Goal: Communication & Community: Share content

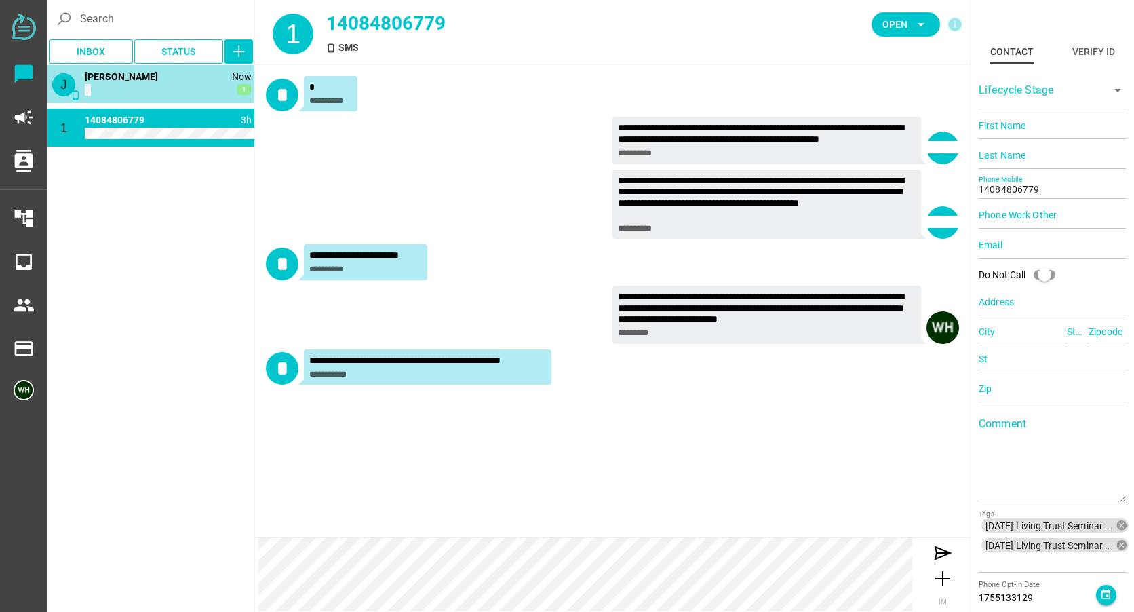
click at [128, 75] on span "[PERSON_NAME]" at bounding box center [121, 76] width 73 height 11
type input "14088064635"
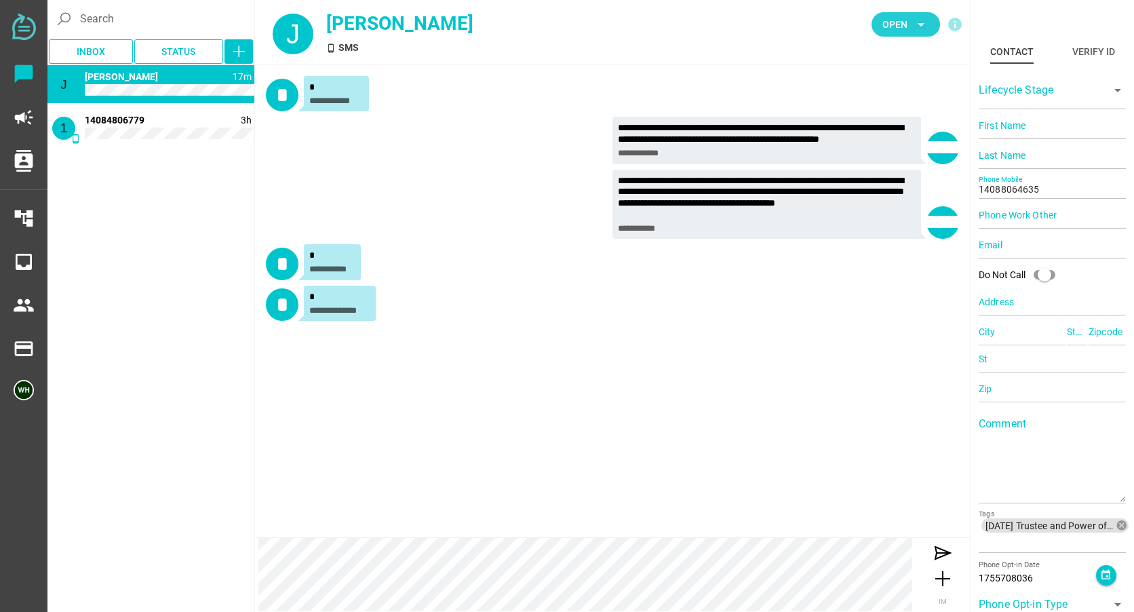
click at [890, 28] on span "Open" at bounding box center [894, 24] width 25 height 16
click at [889, 149] on div "Closed" at bounding box center [901, 151] width 58 height 12
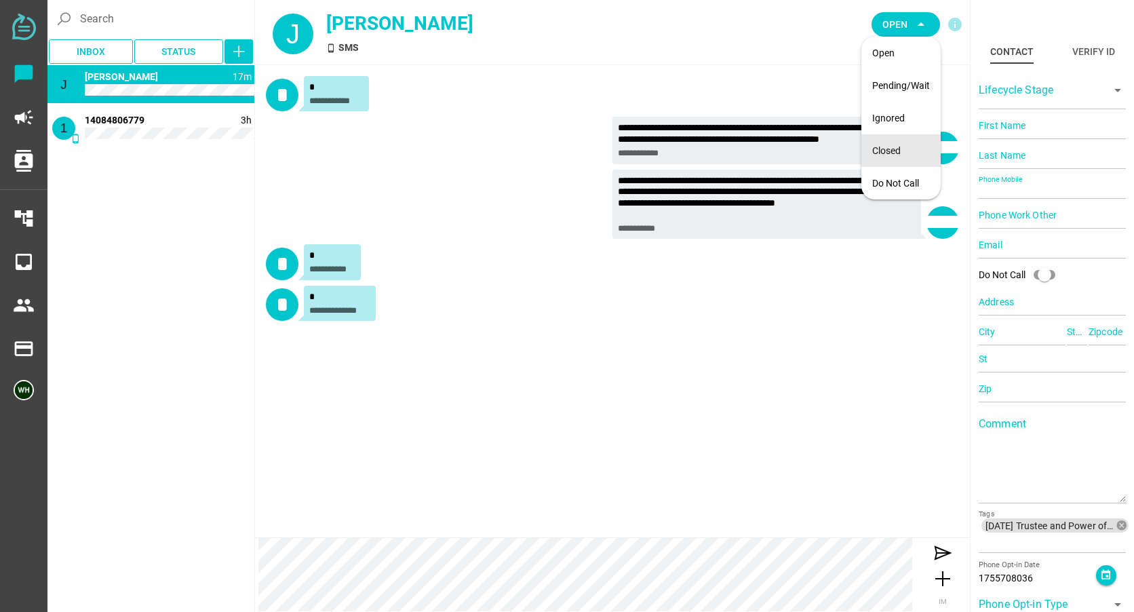
type input "14084806779"
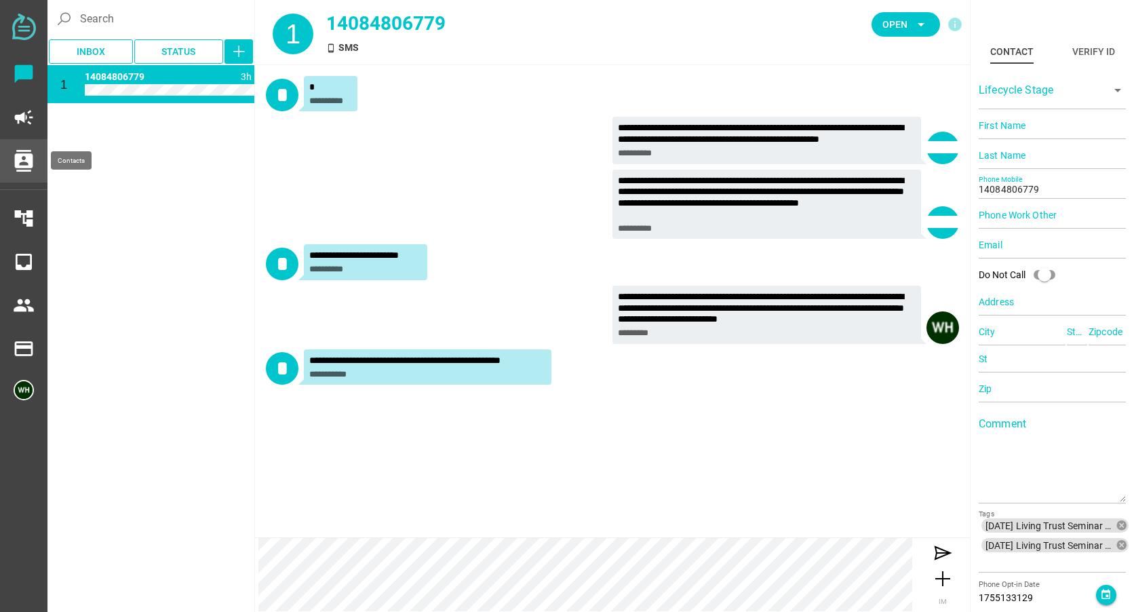
click at [26, 157] on icon "contacts" at bounding box center [24, 161] width 22 height 22
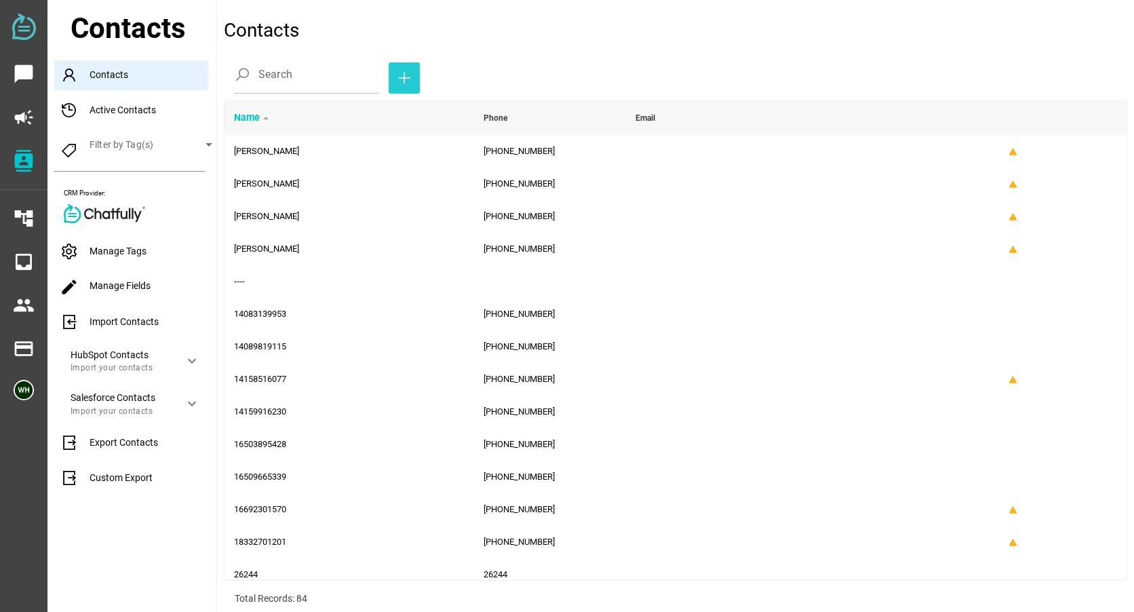
click at [396, 81] on icon "button" at bounding box center [404, 78] width 16 height 16
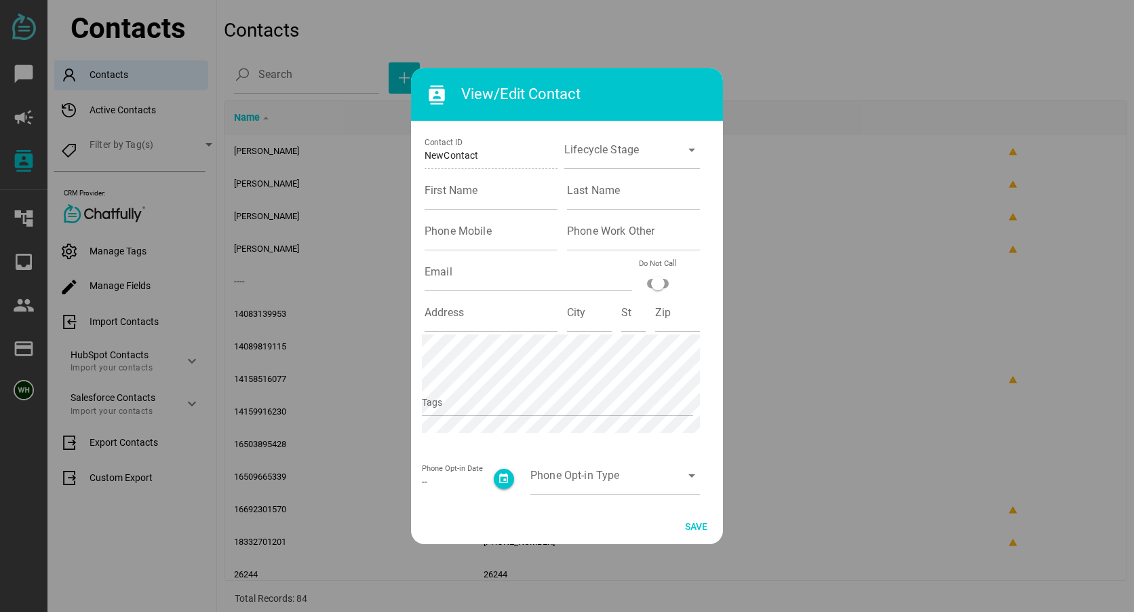
click at [899, 237] on div at bounding box center [567, 306] width 1134 height 612
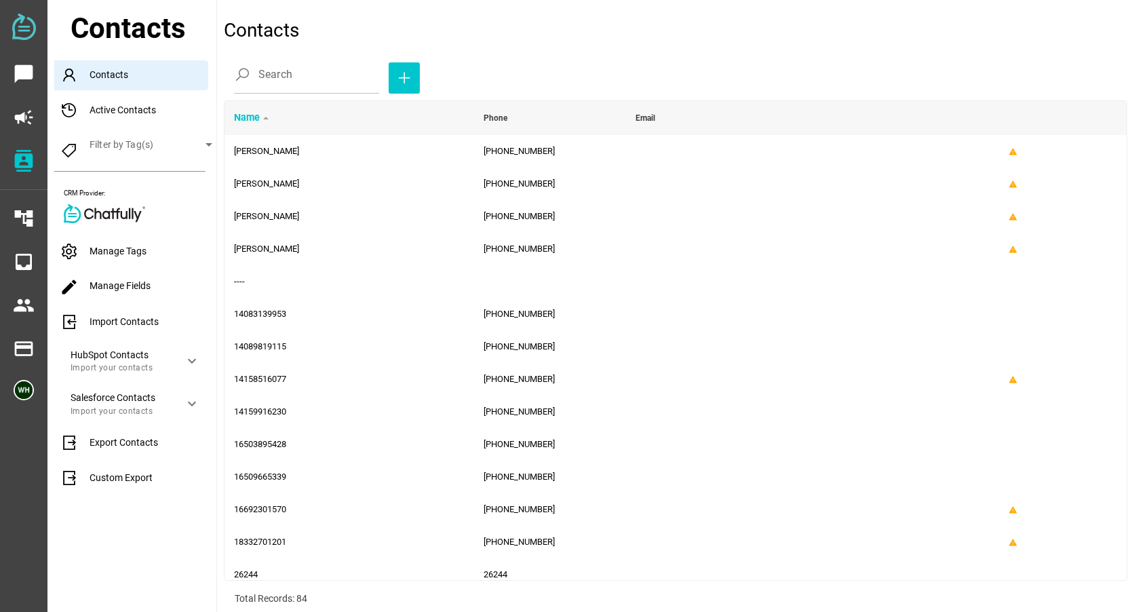
click at [106, 318] on div "Import Contacts" at bounding box center [135, 322] width 162 height 30
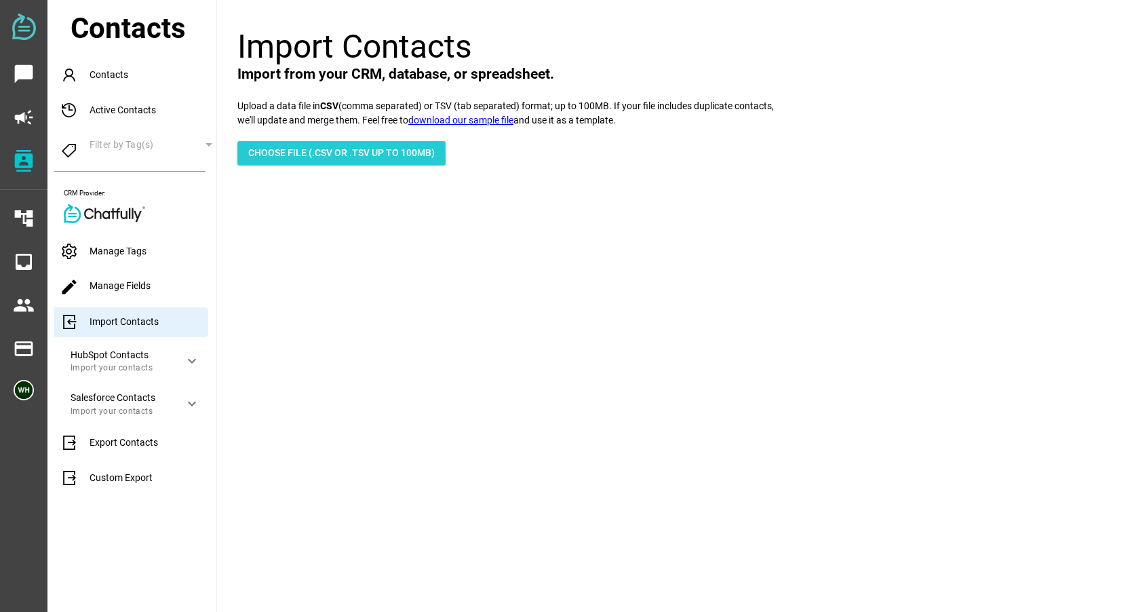
click at [288, 147] on span "Choose File (.csv or .tsv up to 100mb)" at bounding box center [341, 152] width 187 height 16
type input "C:\fakepath\[DATE] Trustee and Power of Attorney [DATE] of reminder.csv"
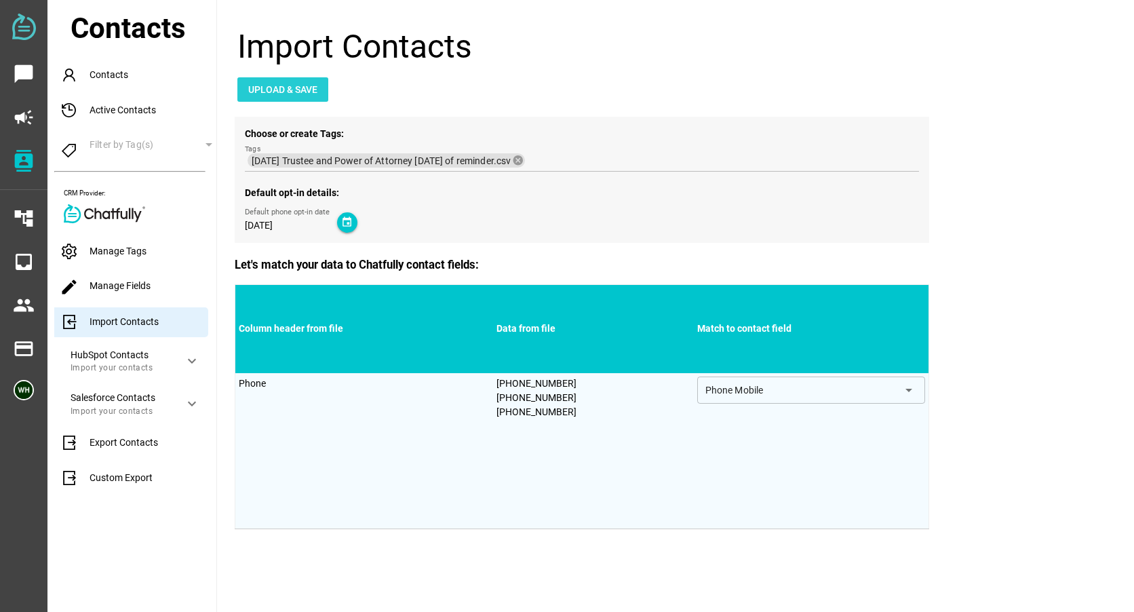
click at [282, 93] on span "Upload & Save" at bounding box center [282, 89] width 69 height 16
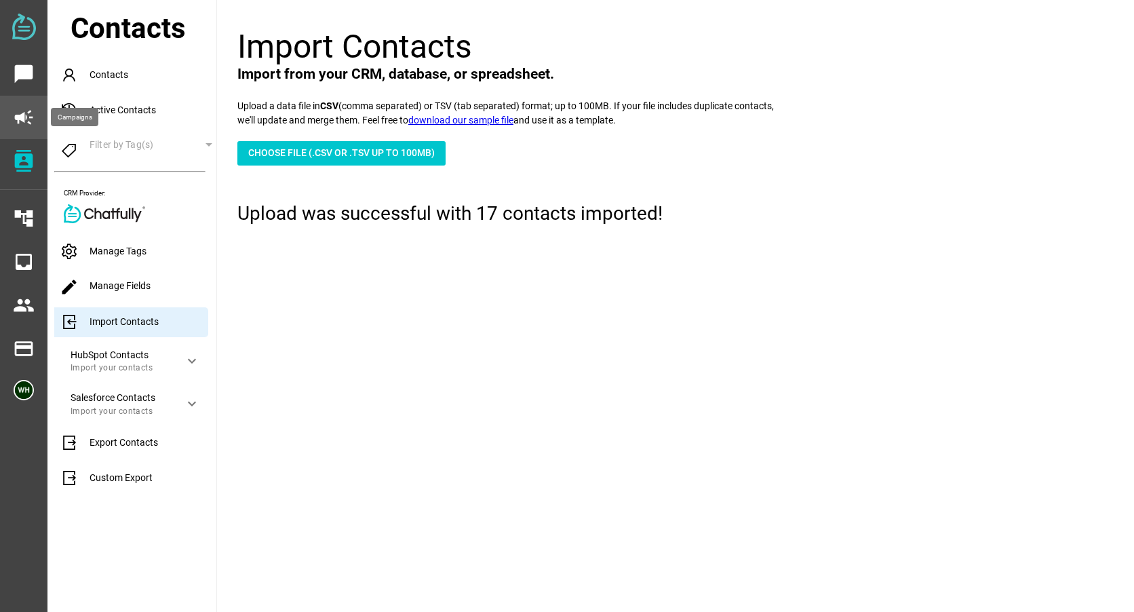
click at [19, 122] on icon "campaign" at bounding box center [24, 117] width 22 height 22
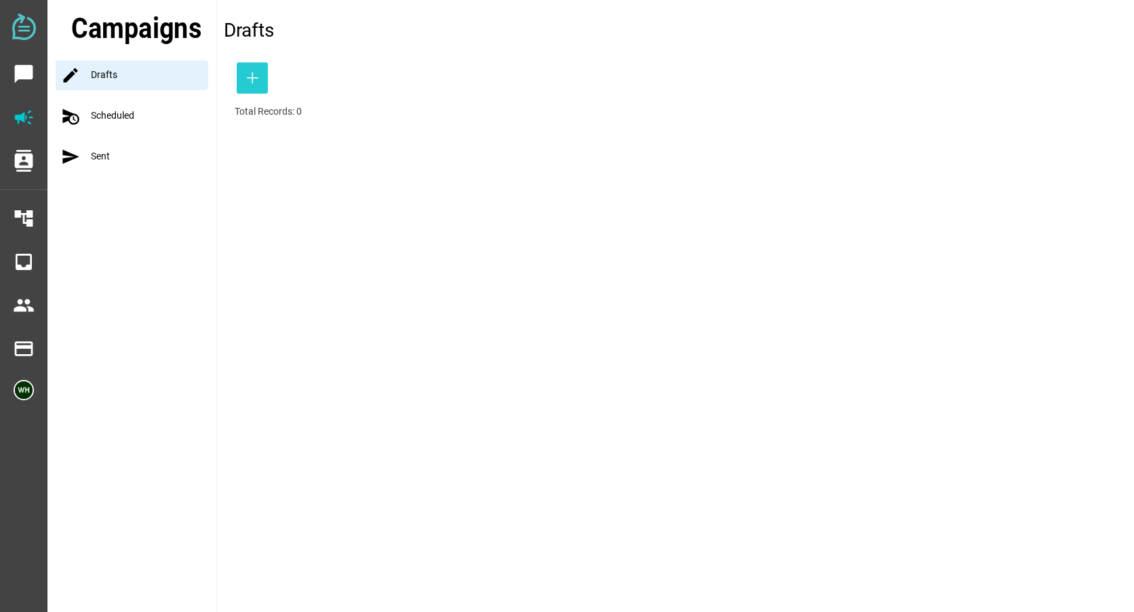
click at [248, 75] on icon "button" at bounding box center [252, 78] width 16 height 16
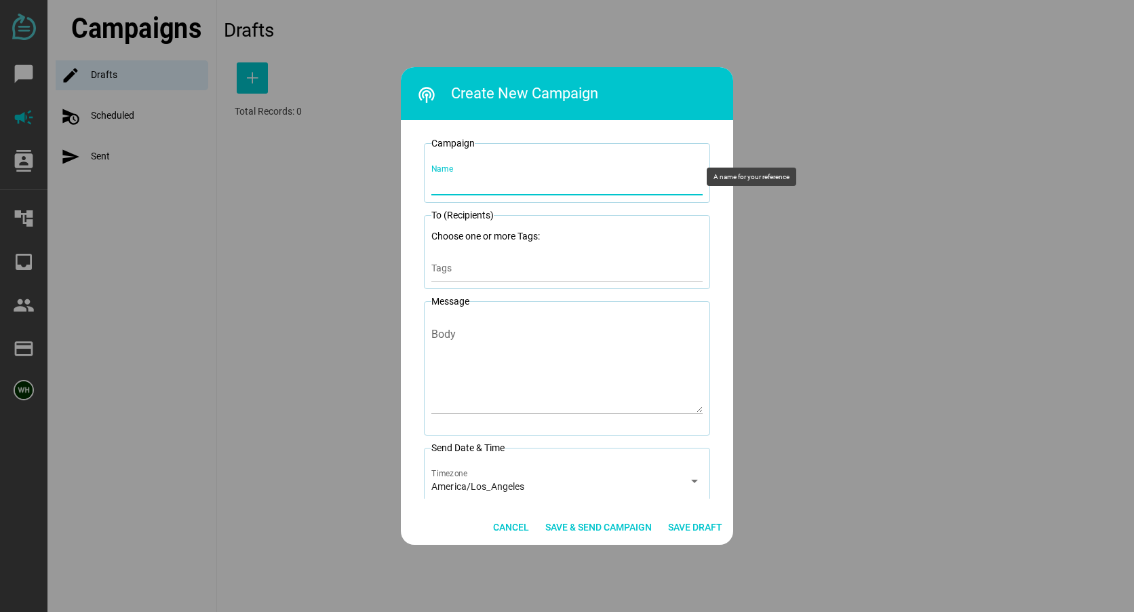
click at [464, 183] on input "Name" at bounding box center [566, 176] width 271 height 38
drag, startPoint x: 603, startPoint y: 178, endPoint x: 531, endPoint y: 175, distance: 72.0
click at [531, 175] on input "[DATE] Trustee School Reminder 3 seat" at bounding box center [566, 176] width 271 height 38
type input "[DATE] Trustee [DATE] of Reminder"
click at [532, 261] on div "Tags" at bounding box center [566, 267] width 271 height 27
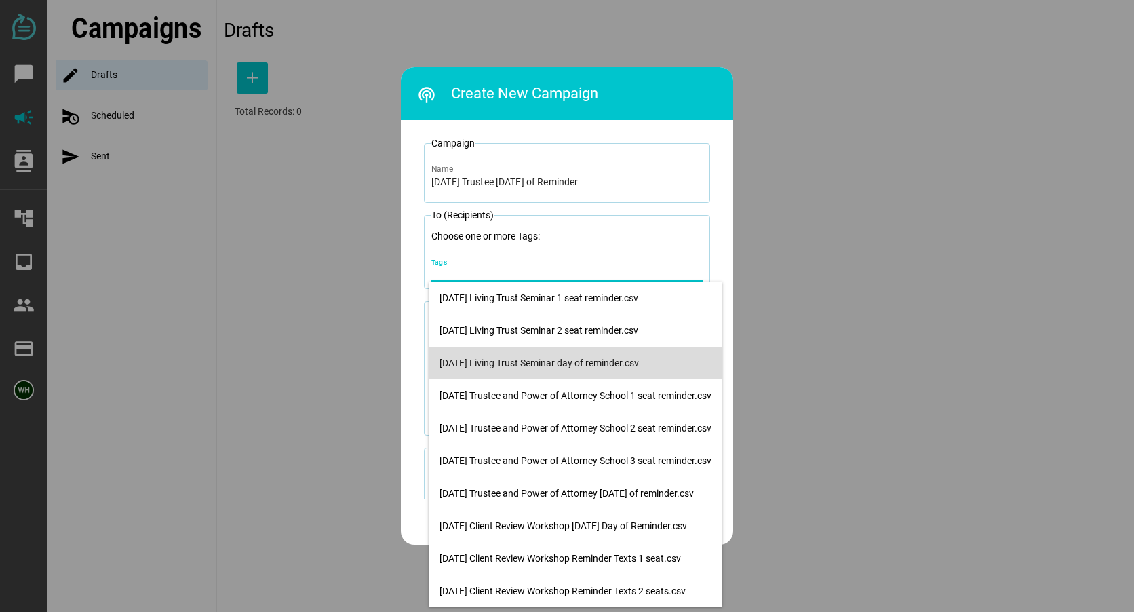
scroll to position [1, 0]
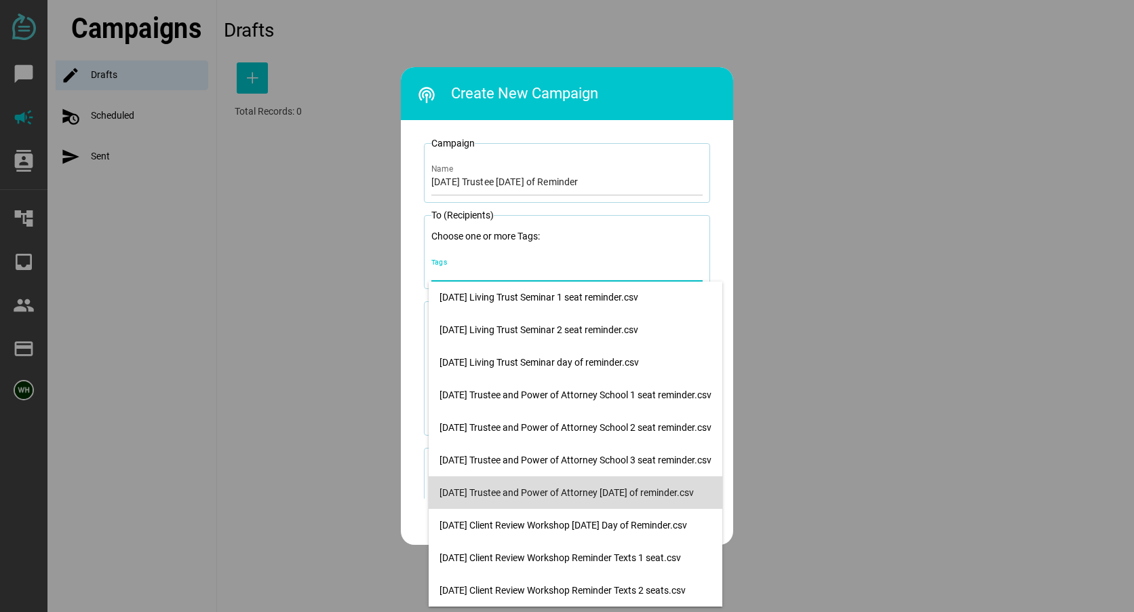
click at [578, 497] on div "[DATE] Trustee and Power of Attorney [DATE] of reminder.csv" at bounding box center [576, 493] width 272 height 12
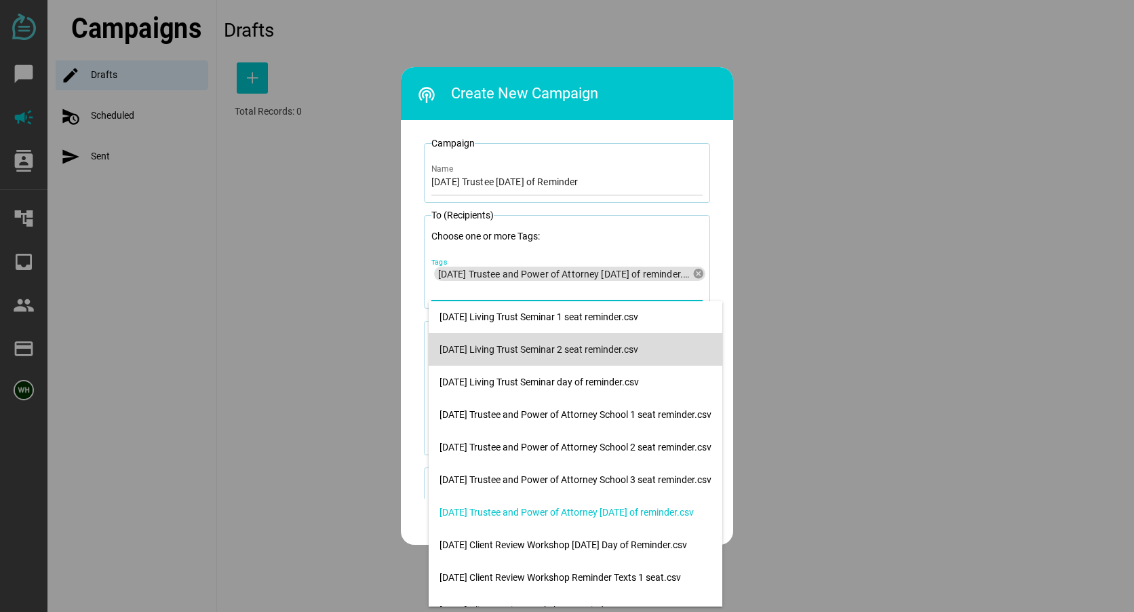
click at [912, 338] on div at bounding box center [567, 306] width 1134 height 612
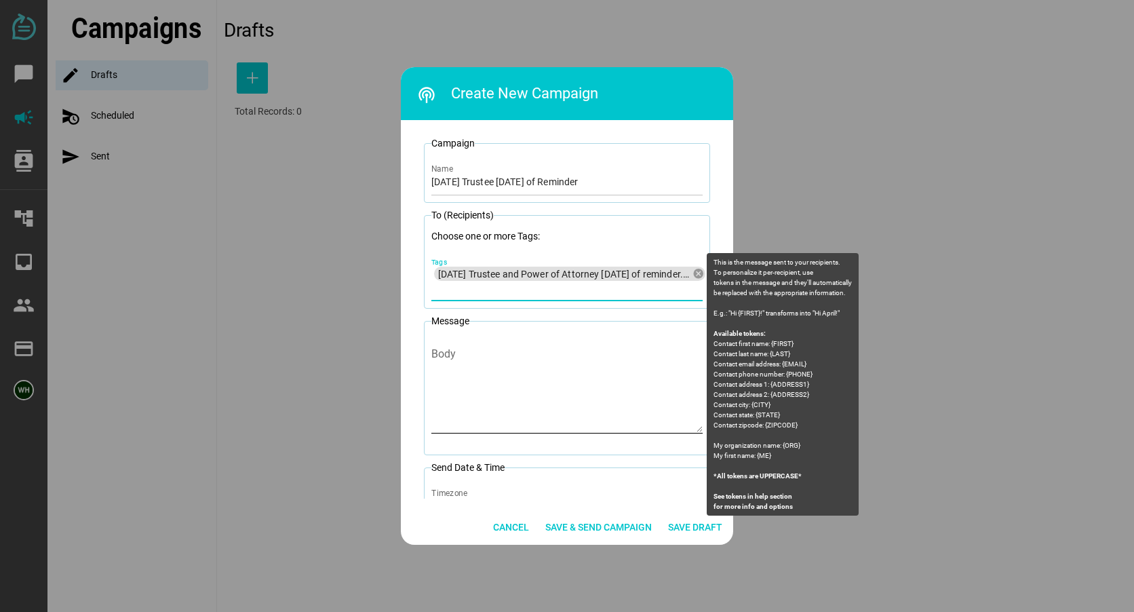
click at [475, 352] on div "Body" at bounding box center [566, 384] width 271 height 98
click at [475, 353] on textarea "Body" at bounding box center [566, 392] width 271 height 79
drag, startPoint x: 475, startPoint y: 352, endPoint x: 454, endPoint y: 358, distance: 21.9
click at [454, 358] on textarea "Body" at bounding box center [566, 392] width 271 height 79
paste textarea "[PERSON_NAME] [PERSON_NAME] Law: We look forward to seeing you [DATE] for the T…"
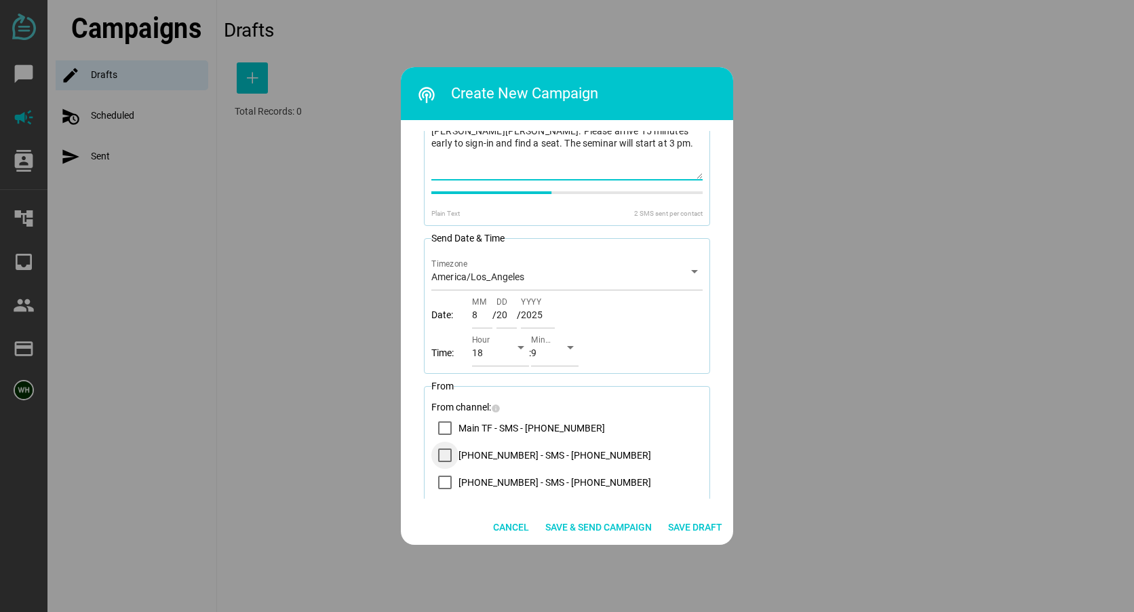
scroll to position [271, 0]
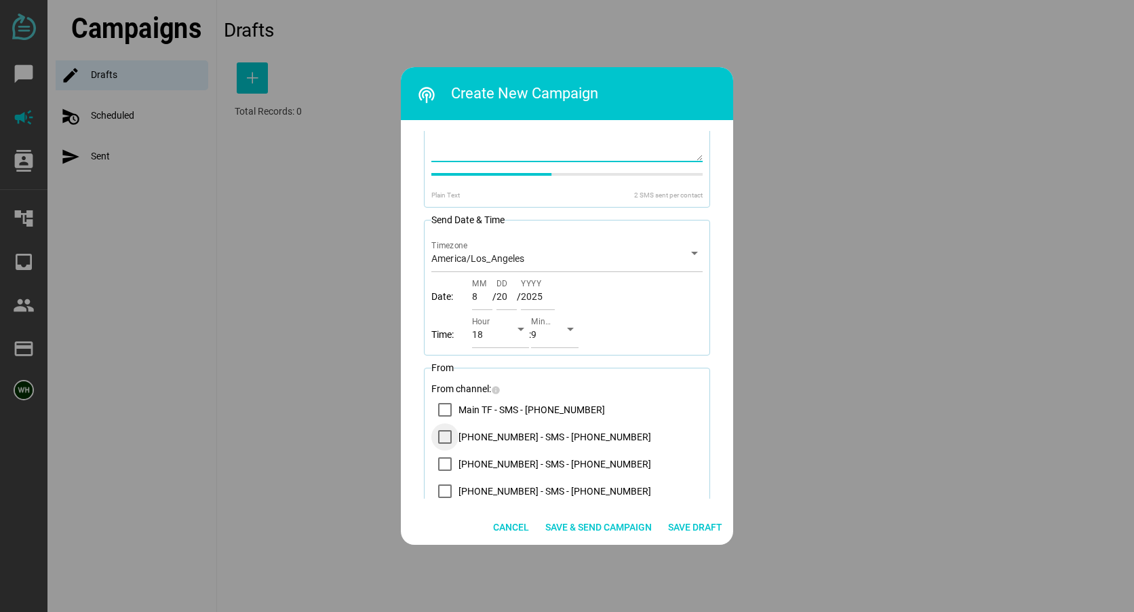
type textarea "[PERSON_NAME] [PERSON_NAME] Law: We look forward to seeing you [DATE] for the T…"
click at [444, 438] on icon "14083569200 - SMS - (408) 356-9200" at bounding box center [445, 436] width 11 height 11
click at [488, 333] on div "18" at bounding box center [488, 337] width 33 height 22
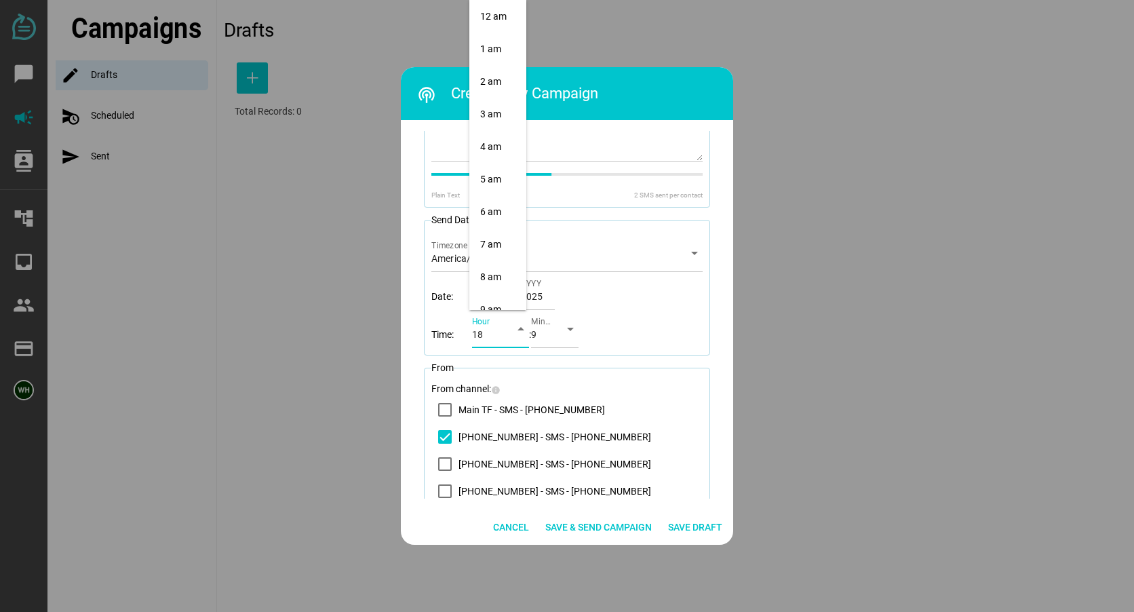
scroll to position [471, 0]
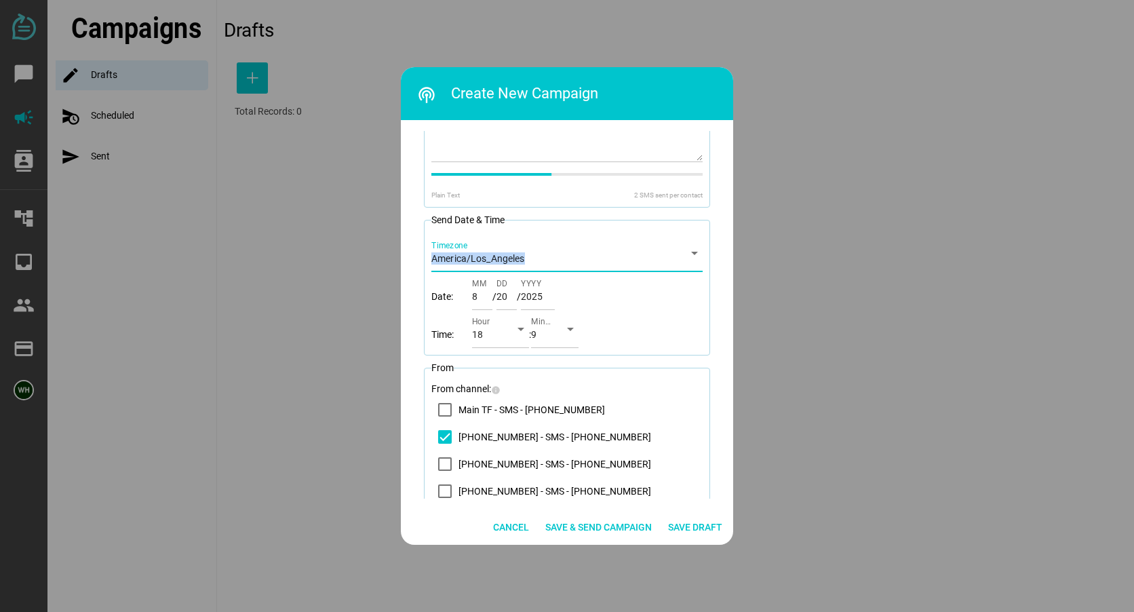
drag, startPoint x: 527, startPoint y: 244, endPoint x: 527, endPoint y: 212, distance: 31.9
click at [527, 212] on form "Campaign ID: [DATE] Trustee [DATE] of Reminder Name To (Recipients) Choose one …" at bounding box center [567, 188] width 289 height 647
click at [482, 339] on div "18" at bounding box center [488, 337] width 33 height 22
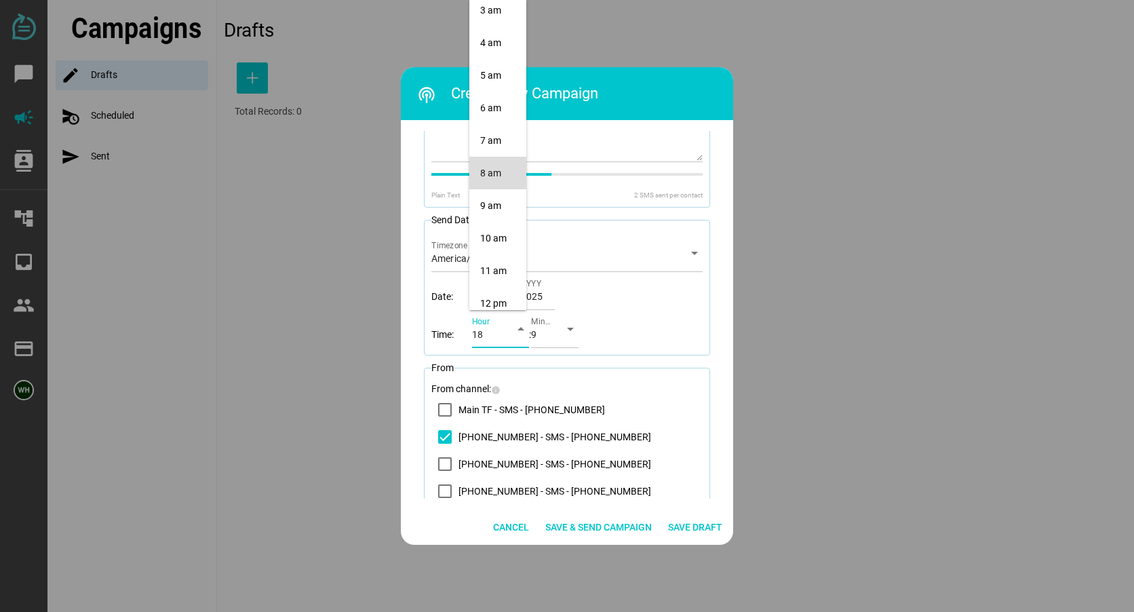
scroll to position [203, 0]
click at [497, 206] on div "12 pm" at bounding box center [497, 204] width 35 height 12
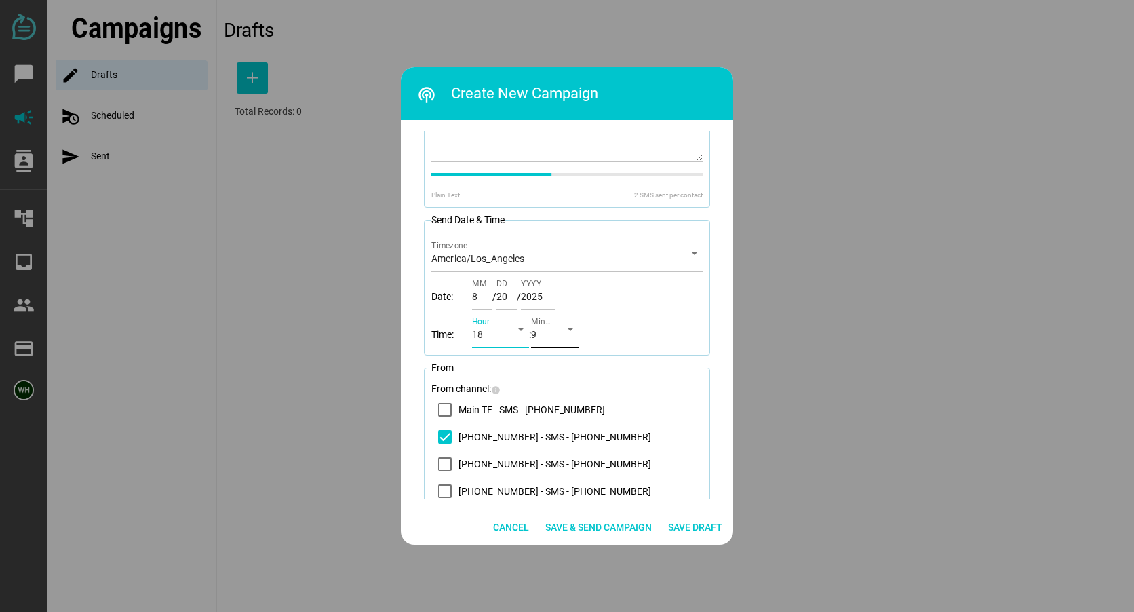
click at [537, 328] on span "9" at bounding box center [533, 334] width 5 height 12
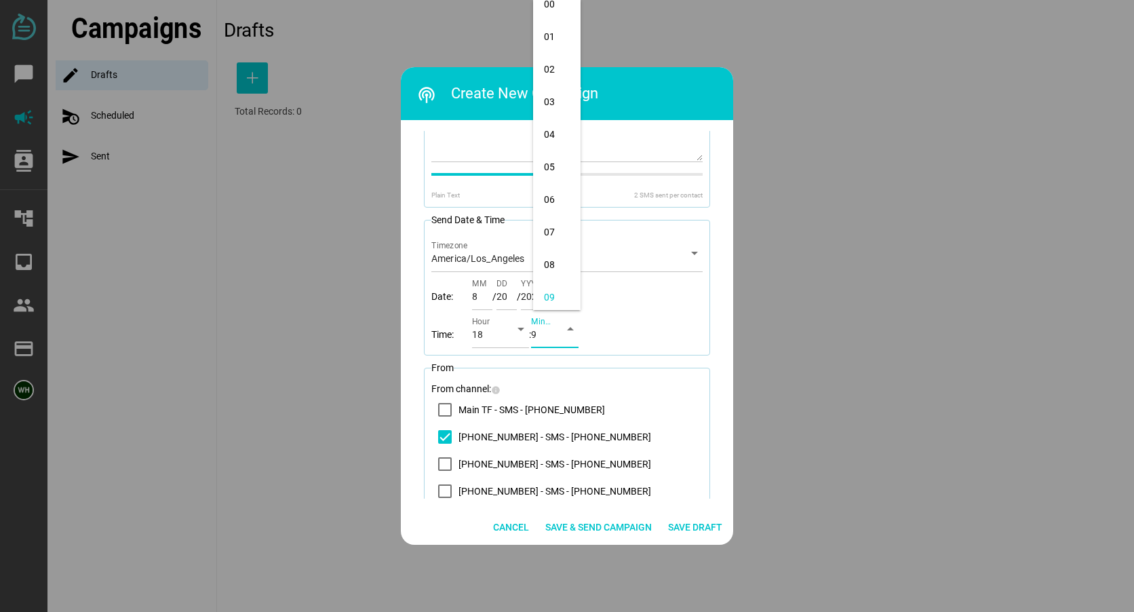
scroll to position [0, 0]
click at [551, 12] on div "00" at bounding box center [557, 17] width 26 height 12
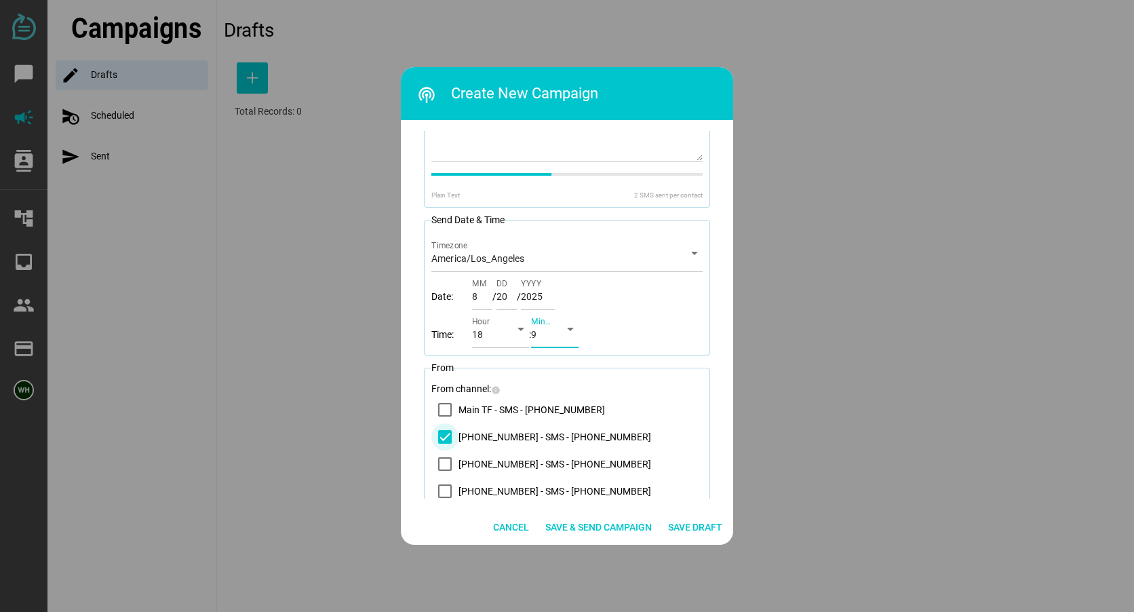
click at [446, 433] on div "14083569200 - SMS - (408) 356-9200" at bounding box center [444, 436] width 27 height 27
click at [444, 433] on icon "14083569200 - SMS - (408) 356-9200" at bounding box center [445, 436] width 11 height 11
click at [502, 297] on input "20" at bounding box center [507, 291] width 20 height 38
click at [515, 293] on input "21" at bounding box center [507, 291] width 20 height 38
click at [618, 296] on div "Date: 8 MM / 20 DD / 2025 YYYY" at bounding box center [566, 291] width 271 height 38
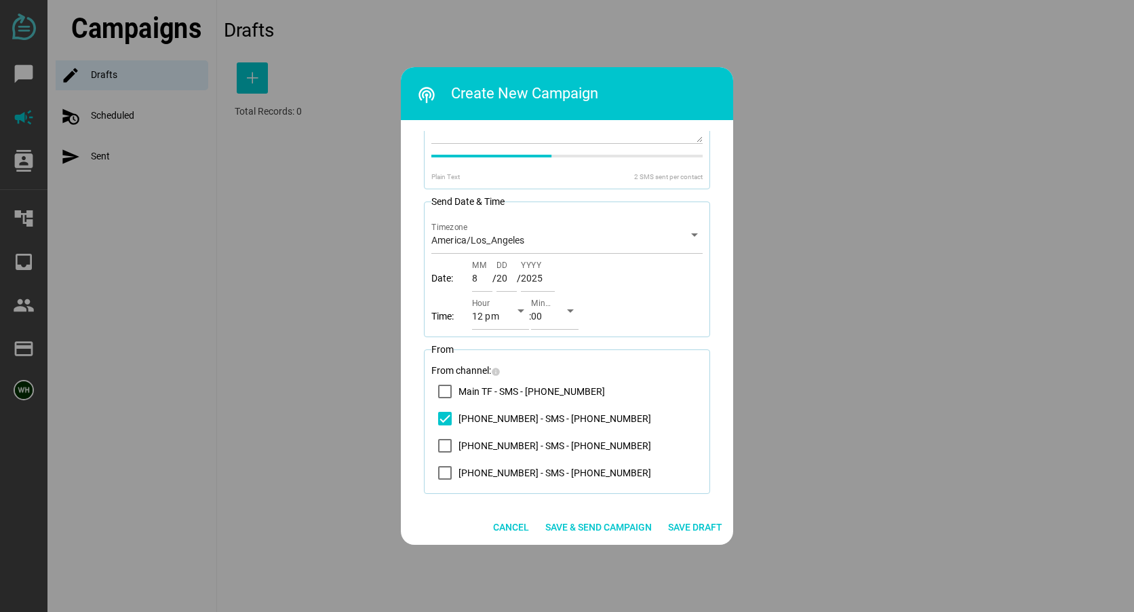
scroll to position [299, 0]
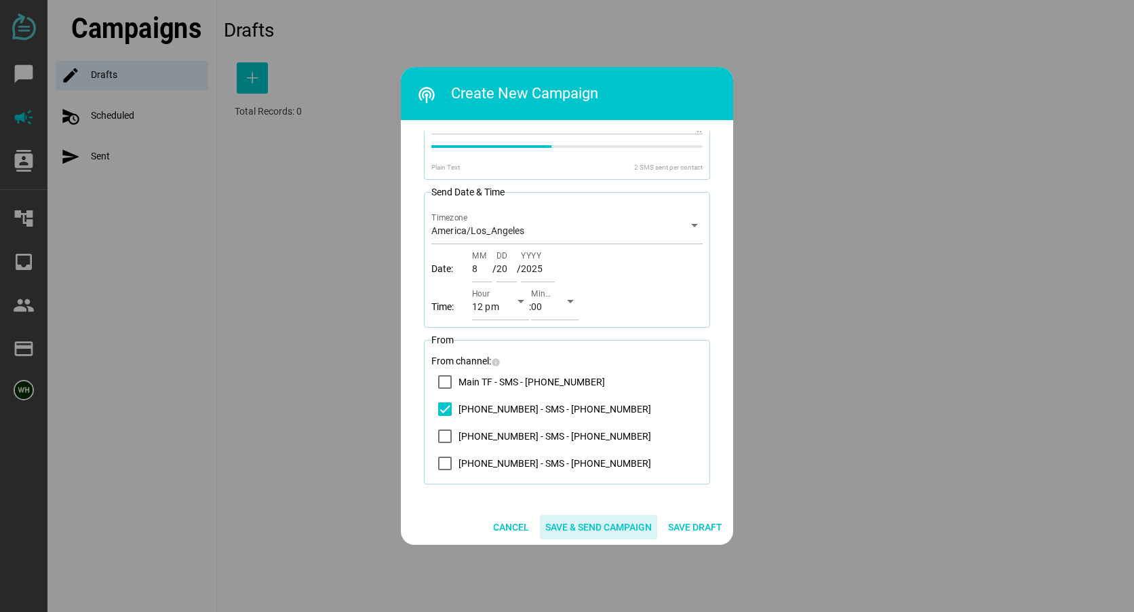
drag, startPoint x: 594, startPoint y: 522, endPoint x: 566, endPoint y: 471, distance: 58.3
click at [594, 523] on span "Save & Send Campaign" at bounding box center [598, 527] width 106 height 16
type input "21"
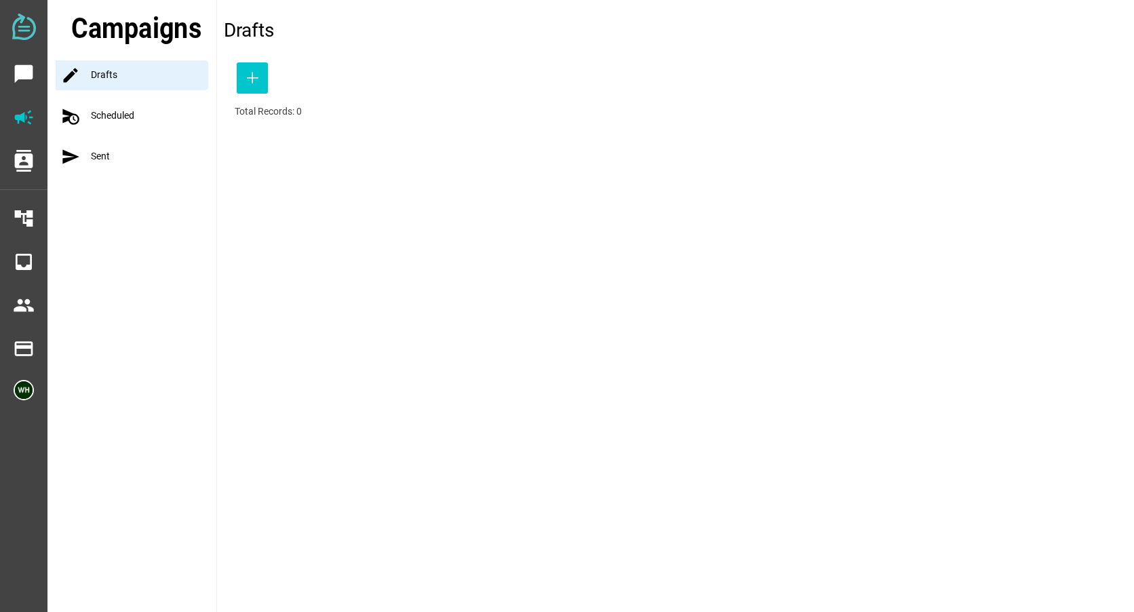
click at [121, 115] on div "schedule_send Scheduled" at bounding box center [136, 116] width 161 height 30
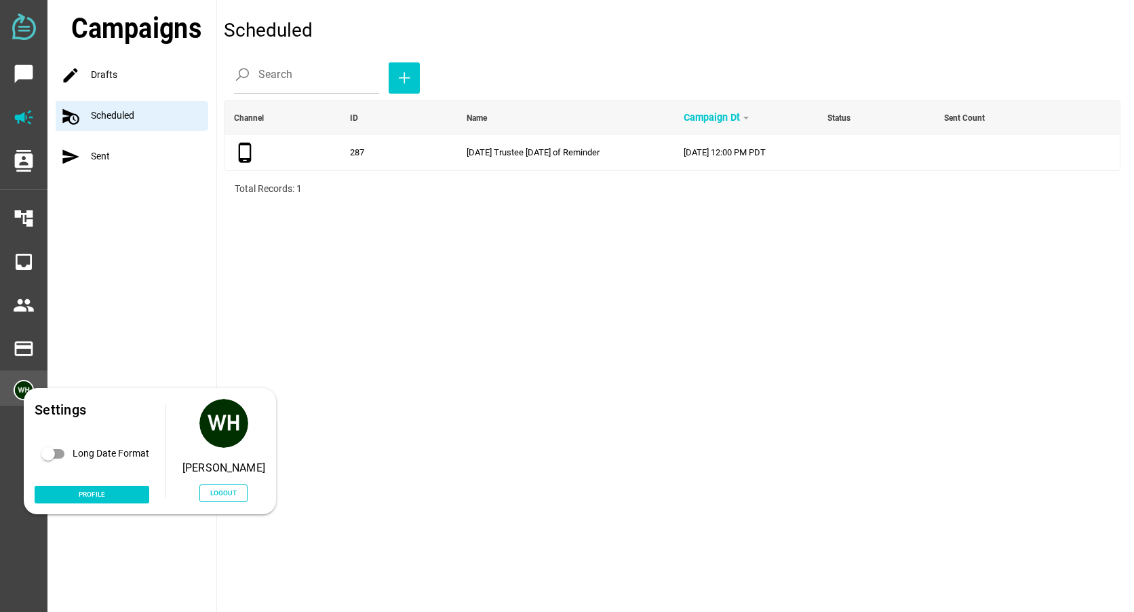
click at [28, 393] on div "Settings Long Date Format Profile [PERSON_NAME] Logout" at bounding box center [150, 451] width 252 height 126
click at [216, 491] on span "Logout" at bounding box center [223, 493] width 48 height 18
